Goal: Find specific page/section: Find specific page/section

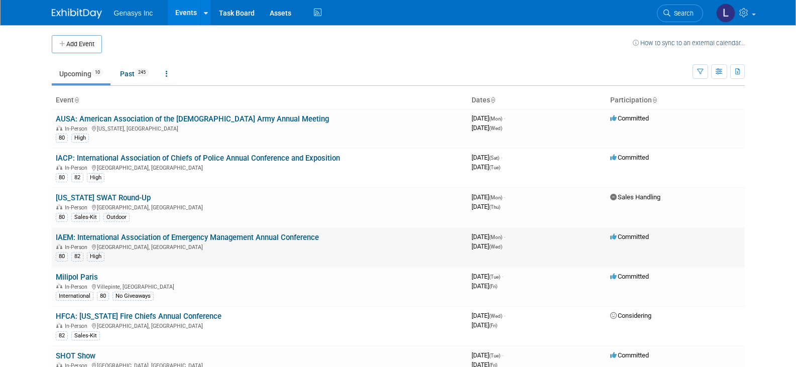
click at [335, 244] on div "In-Person [GEOGRAPHIC_DATA], [GEOGRAPHIC_DATA]" at bounding box center [260, 247] width 408 height 8
drag, startPoint x: 332, startPoint y: 241, endPoint x: 56, endPoint y: 240, distance: 276.2
click at [56, 240] on td "IAEM: International Association of Emergency Management Annual Conference In-Pe…" at bounding box center [260, 247] width 416 height 40
copy link "IAEM: International Association of Emergency Management Annual Conference"
click at [155, 239] on link "IAEM: International Association of Emergency Management Annual Conference" at bounding box center [187, 237] width 263 height 9
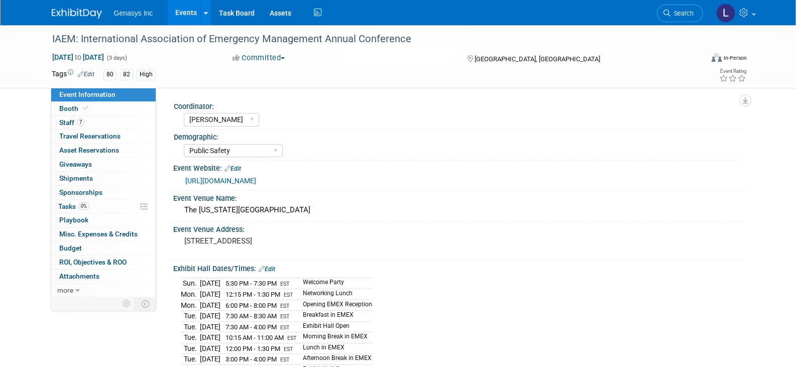
select select "[PERSON_NAME]"
select select "Public Safety"
click at [81, 106] on span at bounding box center [85, 108] width 9 height 8
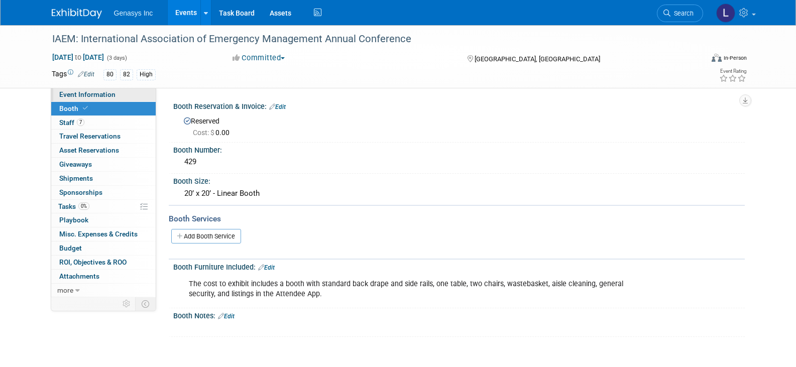
click at [103, 94] on span "Event Information" at bounding box center [87, 94] width 56 height 8
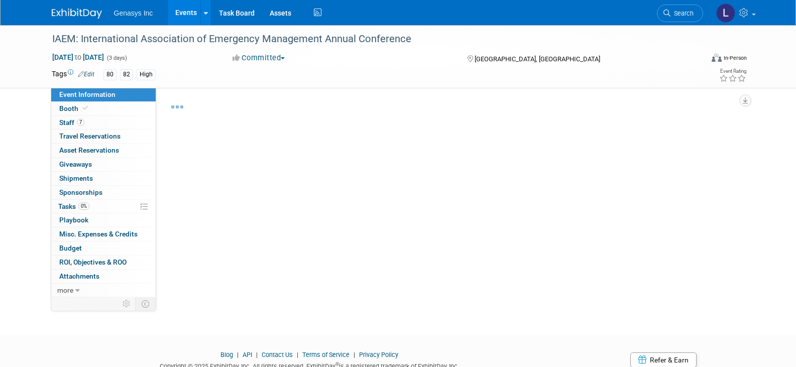
select select "Kate"
select select "Public Safety"
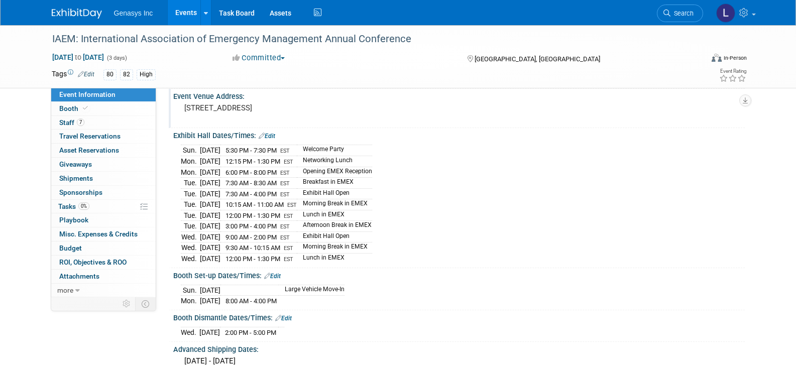
scroll to position [151, 0]
